Goal: Task Accomplishment & Management: Manage account settings

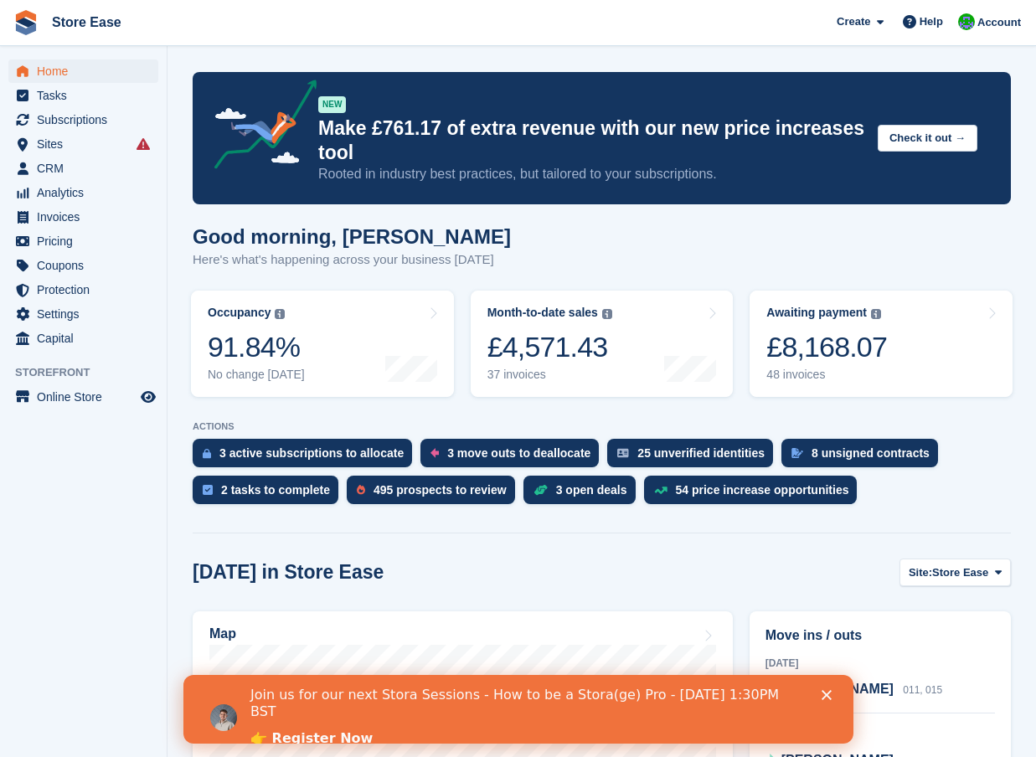
click at [88, 565] on aside "Home Tasks Subscriptions Subscriptions Subscriptions Contracts Price increases …" at bounding box center [83, 382] width 167 height 673
click at [60, 244] on span "Pricing" at bounding box center [87, 240] width 101 height 23
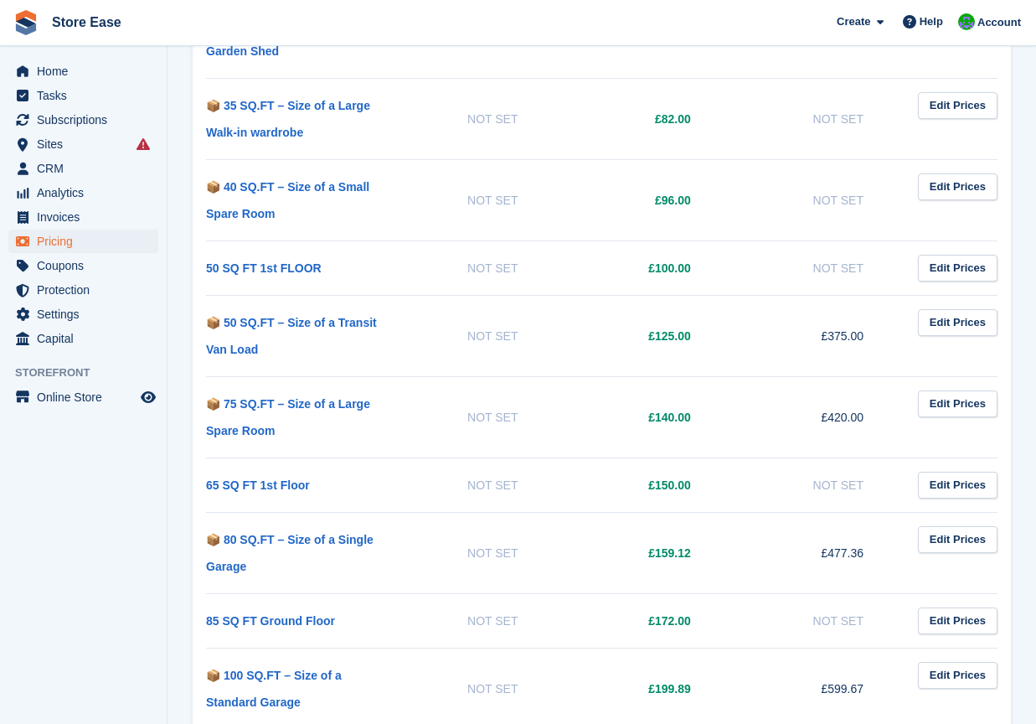
scroll to position [1424, 0]
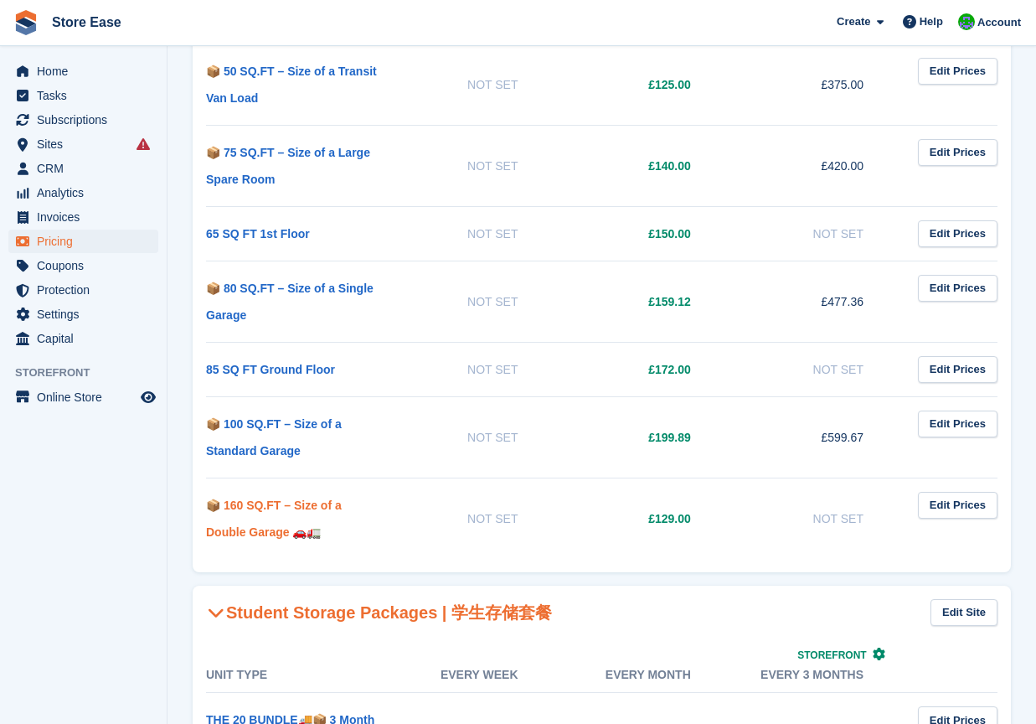
click at [315, 506] on link "📦 160 SQ.FT – Size of a Double Garage 🚗🚛" at bounding box center [274, 518] width 136 height 40
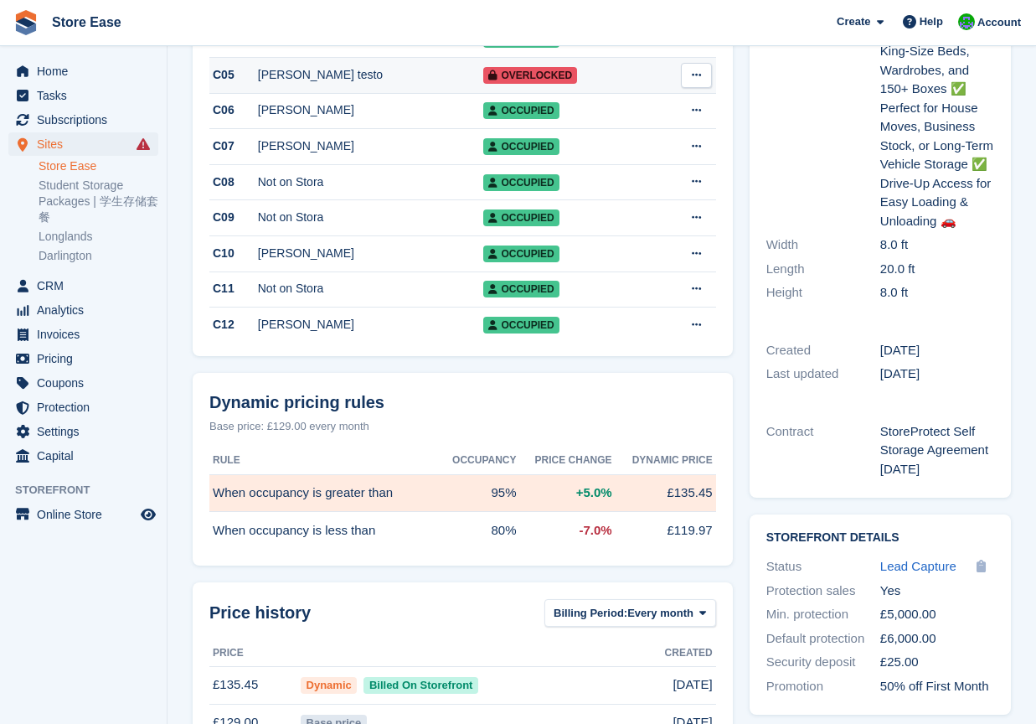
scroll to position [503, 0]
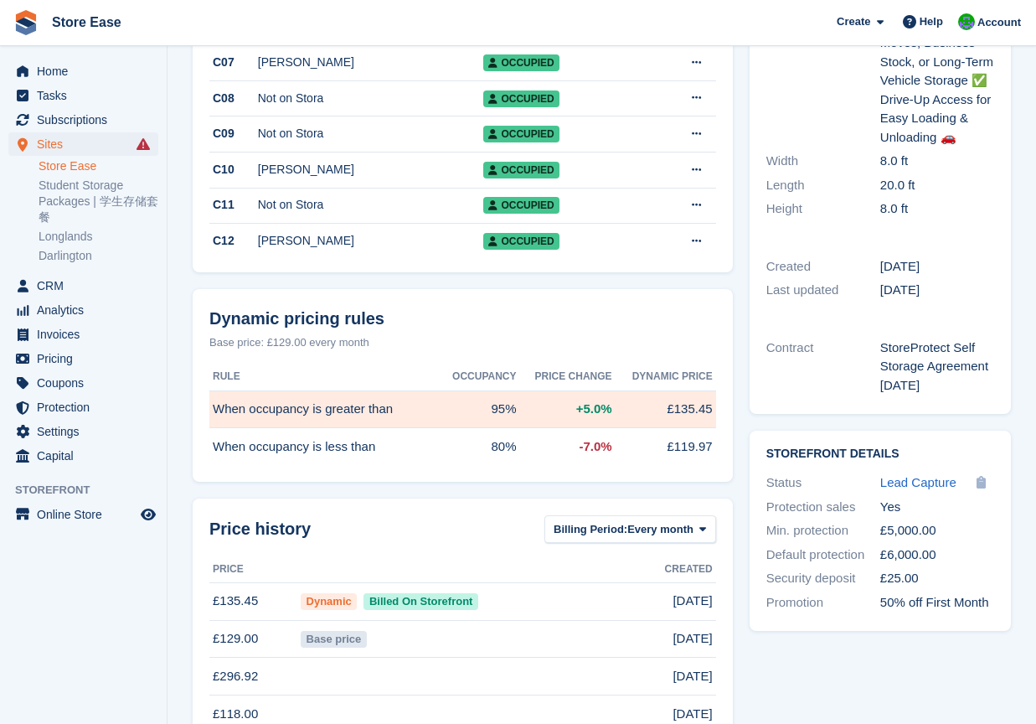
drag, startPoint x: 204, startPoint y: 451, endPoint x: 301, endPoint y: 463, distance: 97.9
click at [301, 463] on div "Dynamic pricing rules Base price: £129.00 every month Rule Occupancy Price chan…" at bounding box center [463, 385] width 540 height 193
drag, startPoint x: 301, startPoint y: 463, endPoint x: 405, endPoint y: 471, distance: 105.0
click at [405, 465] on td "When occupancy is less than" at bounding box center [323, 446] width 228 height 37
click at [202, 450] on div "Dynamic pricing rules Base price: £129.00 every month Rule Occupancy Price chan…" at bounding box center [463, 385] width 540 height 193
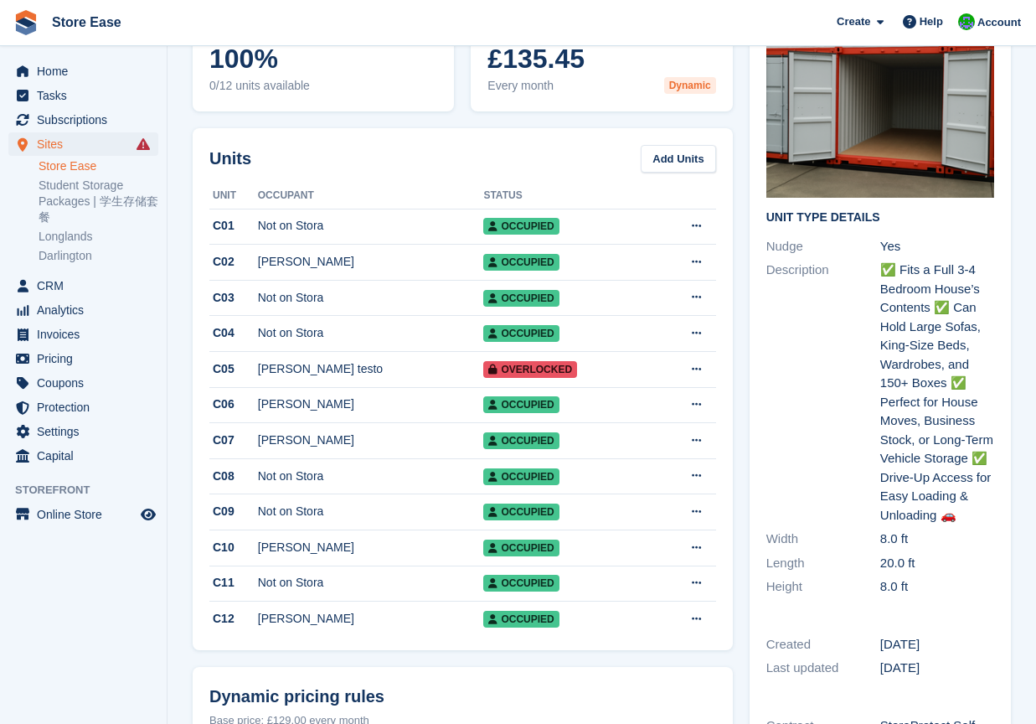
scroll to position [0, 0]
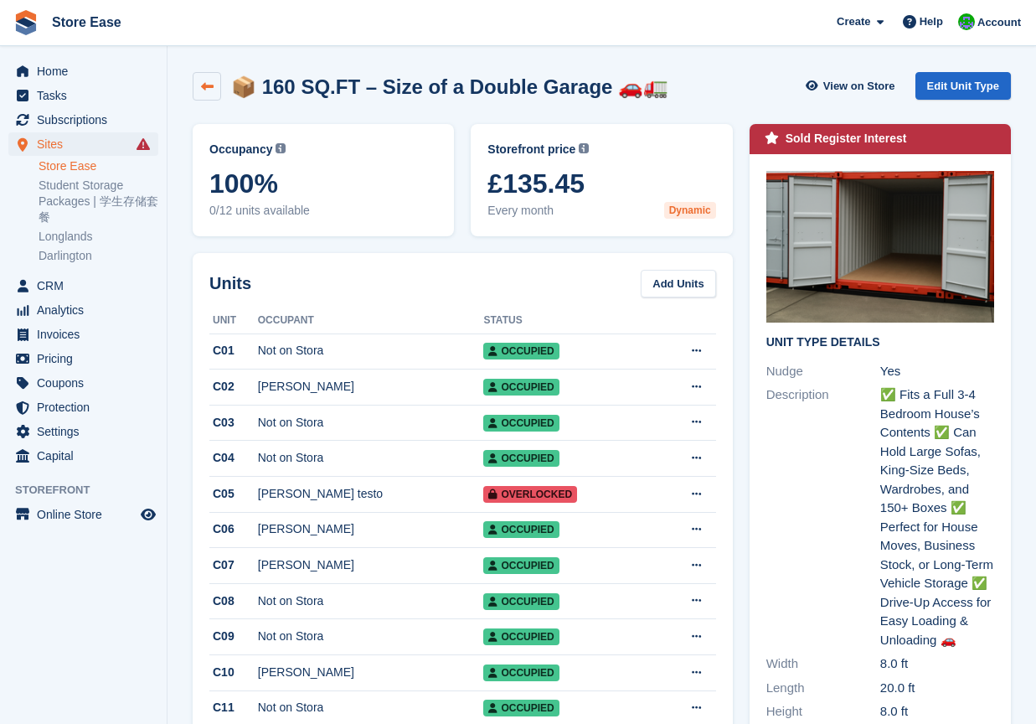
click at [216, 97] on link at bounding box center [207, 86] width 28 height 28
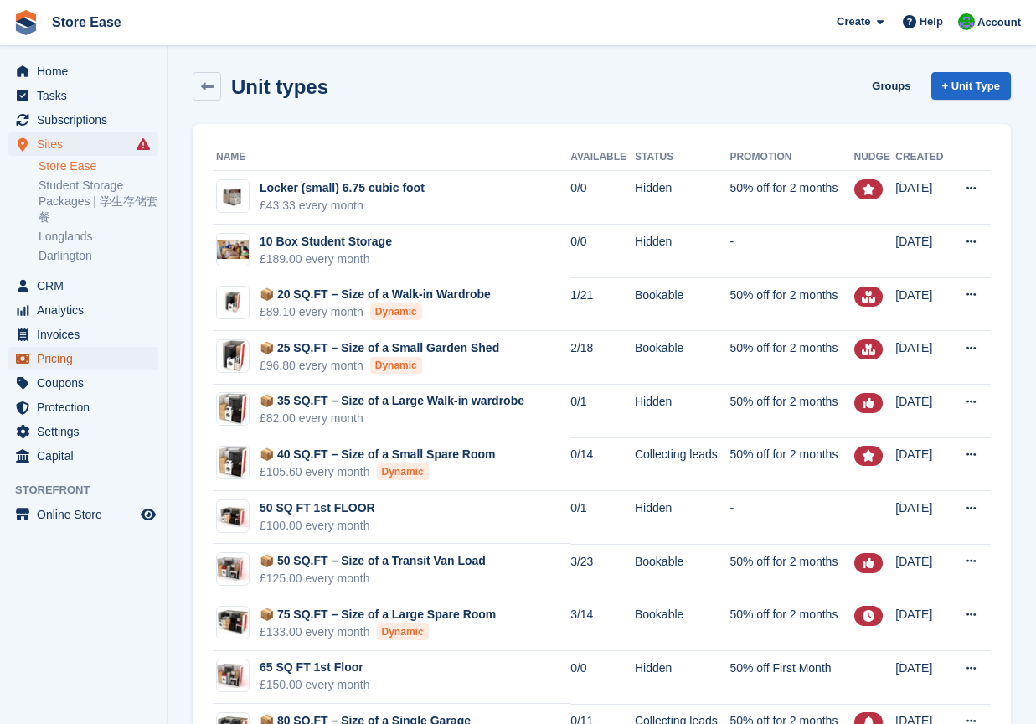
click at [69, 359] on span "Pricing" at bounding box center [87, 358] width 101 height 23
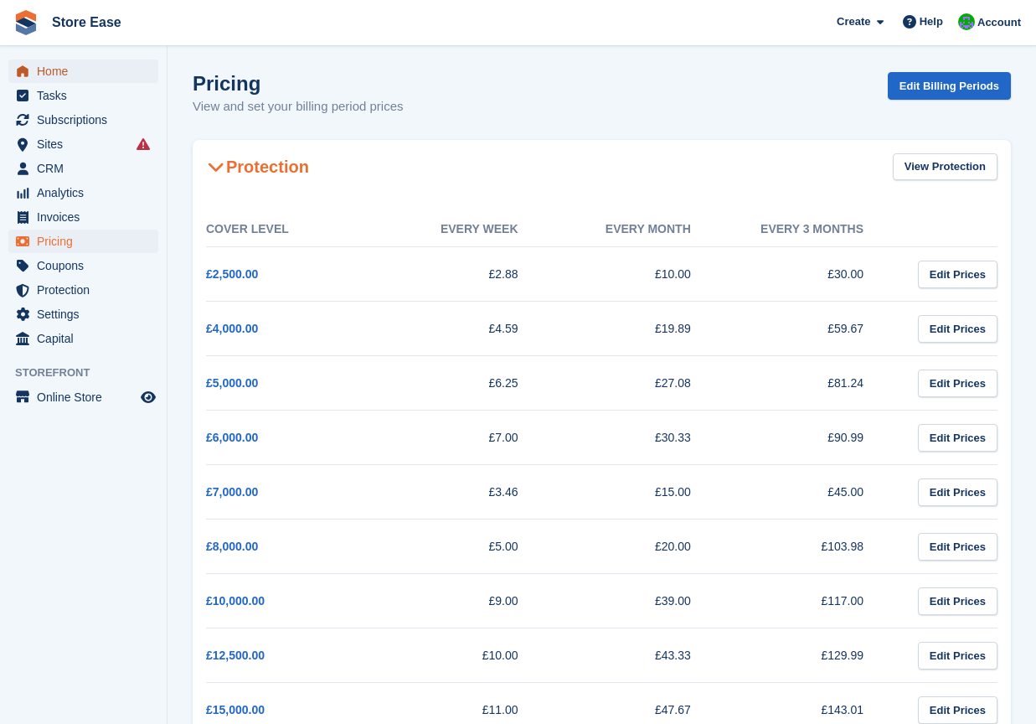
click at [57, 70] on span "Home" at bounding box center [87, 70] width 101 height 23
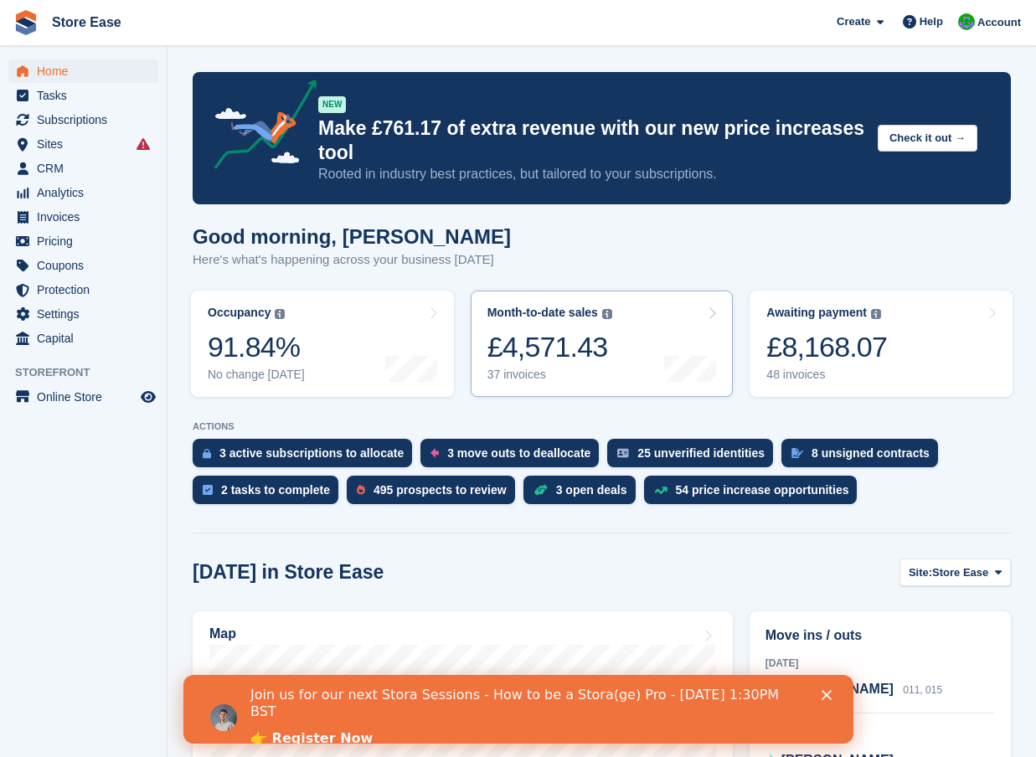
click at [596, 361] on div "£4,571.43" at bounding box center [549, 347] width 125 height 34
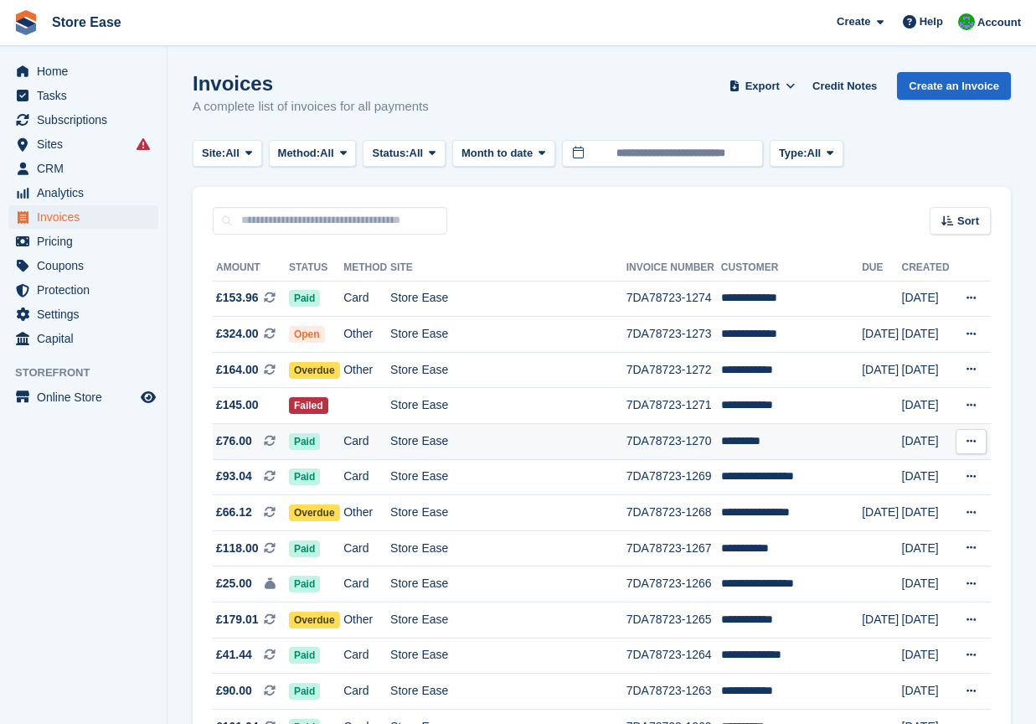
click at [313, 445] on span "Paid" at bounding box center [304, 441] width 31 height 17
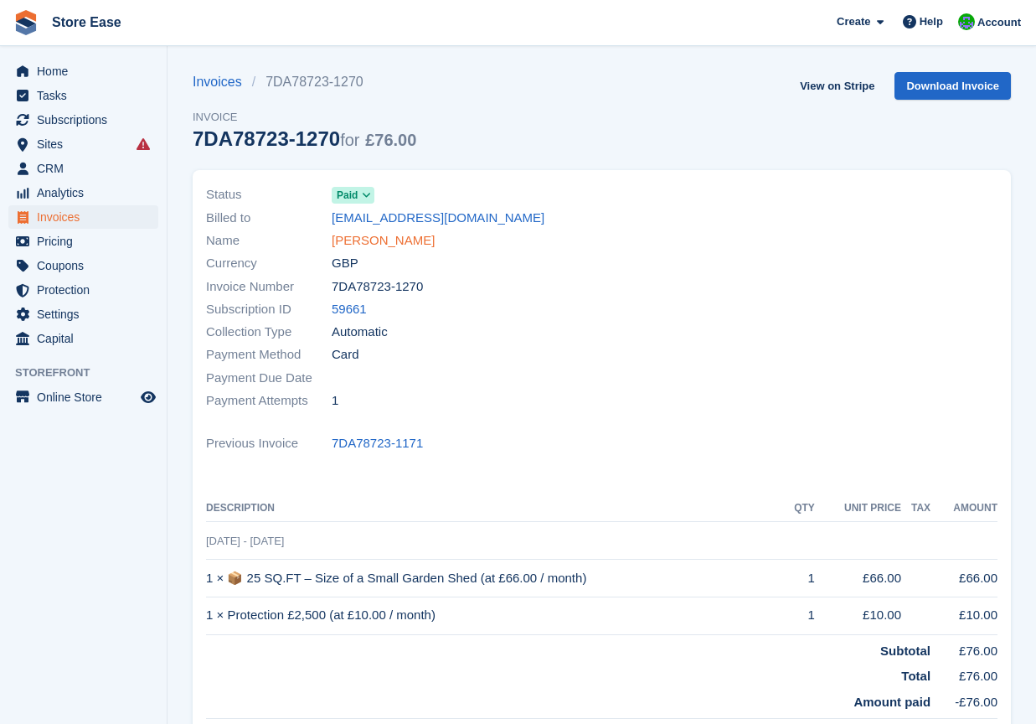
click at [372, 240] on link "[PERSON_NAME]" at bounding box center [383, 240] width 103 height 19
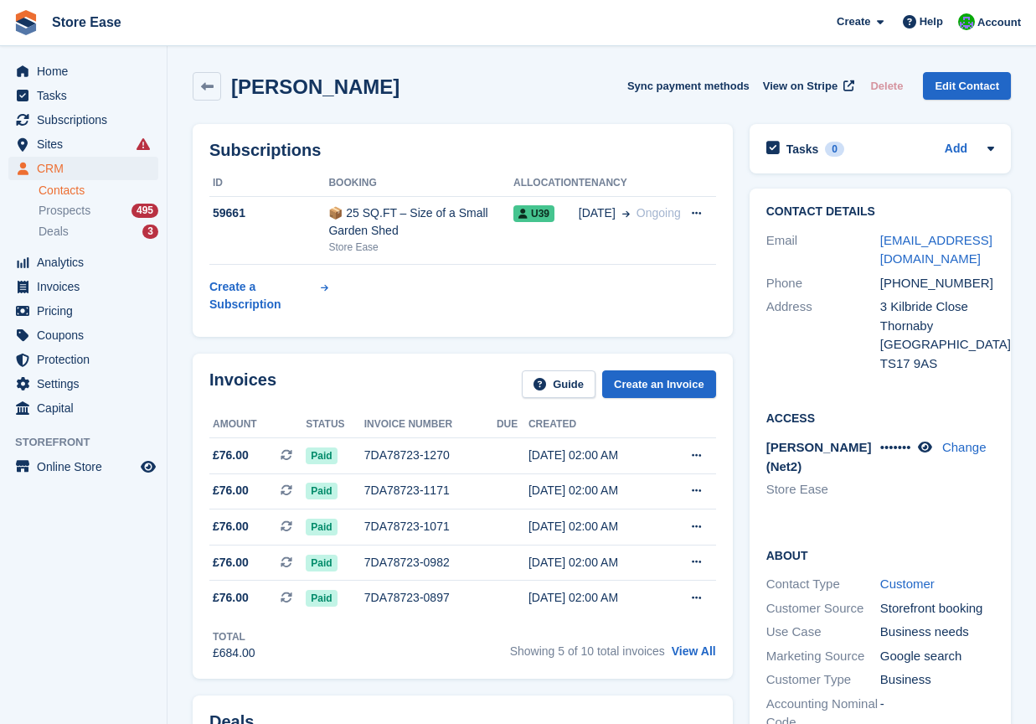
click at [125, 678] on aside "Home Tasks Subscriptions Subscriptions Subscriptions Contracts Price increases …" at bounding box center [83, 366] width 167 height 640
click at [63, 70] on span "Home" at bounding box center [87, 70] width 101 height 23
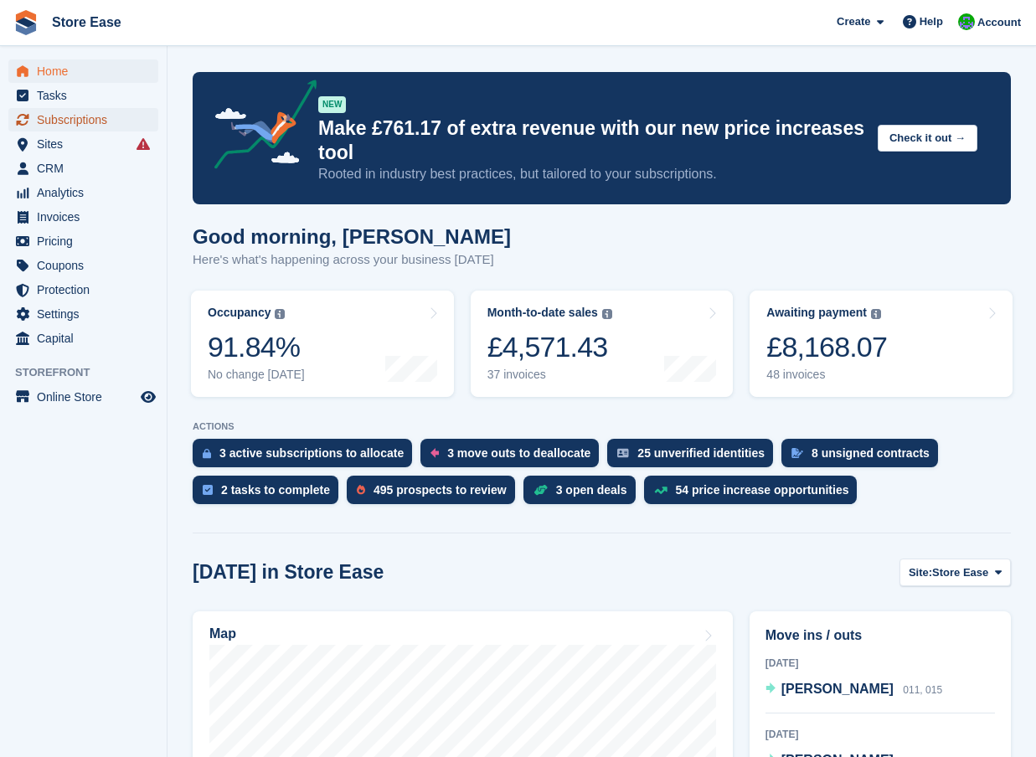
click at [69, 119] on span "Subscriptions" at bounding box center [87, 119] width 101 height 23
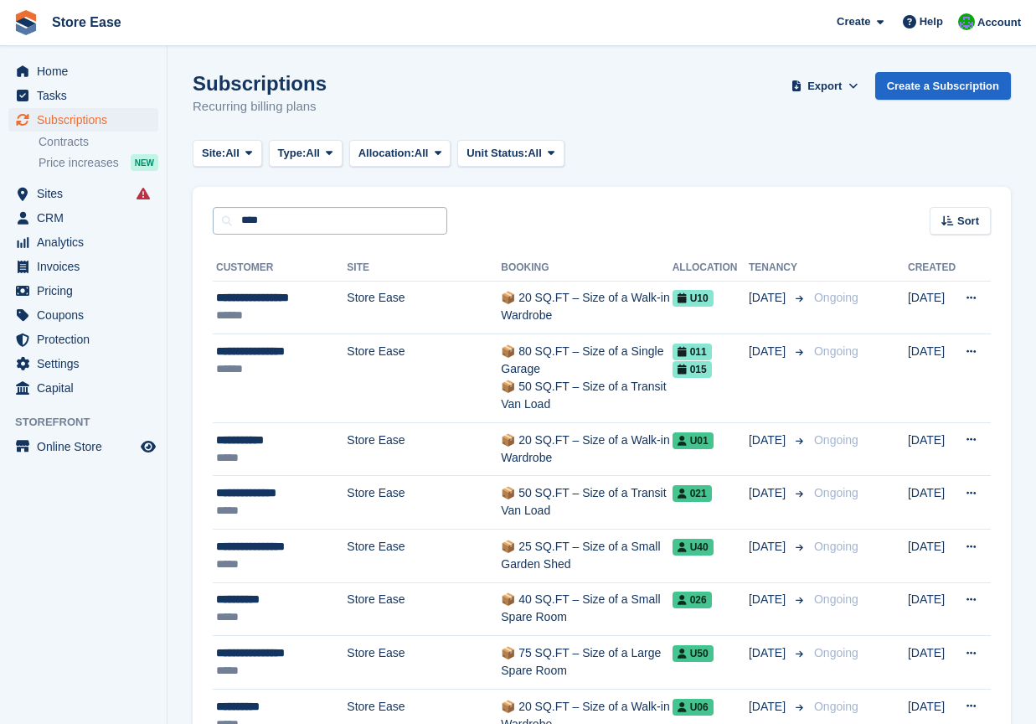
type input "**********"
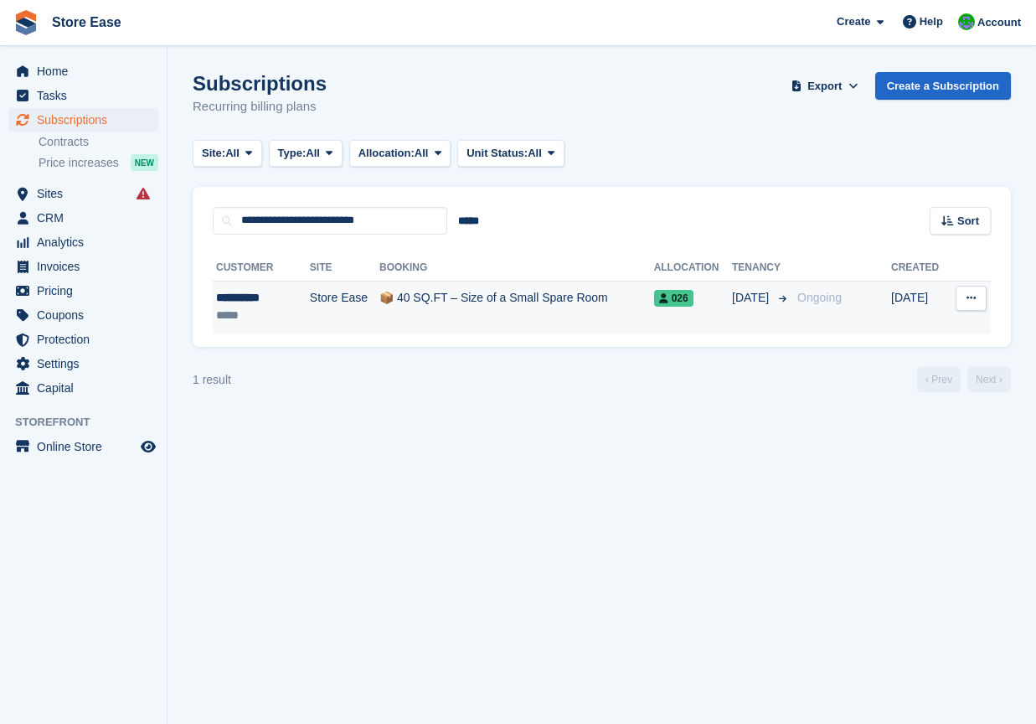
click at [240, 297] on div "**********" at bounding box center [254, 298] width 77 height 18
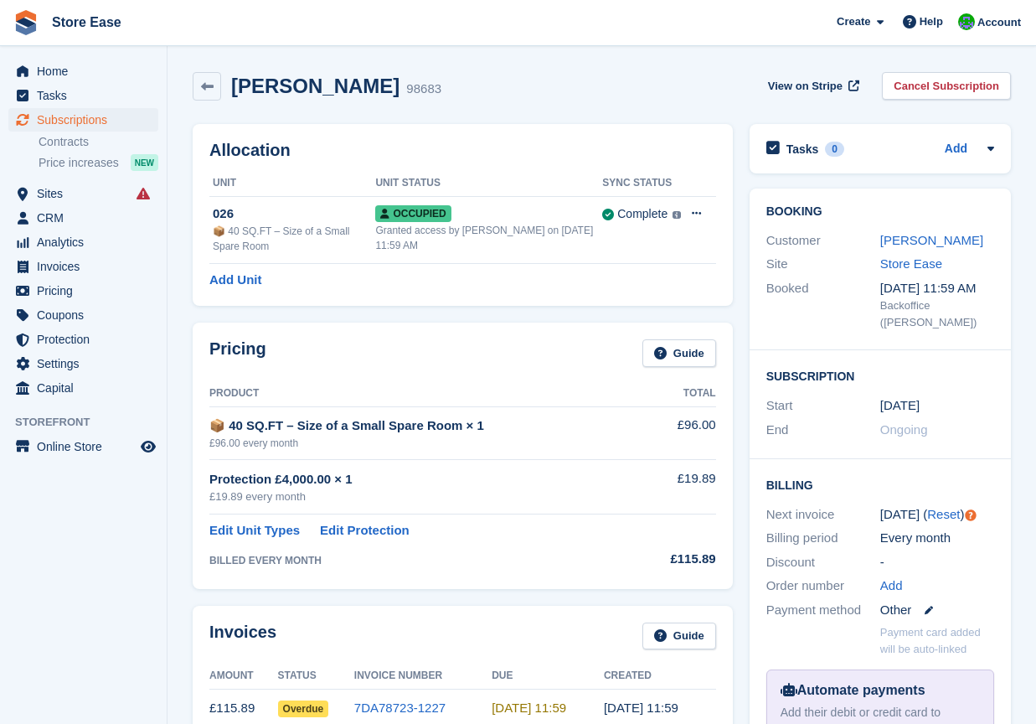
scroll to position [633, 0]
